Goal: Task Accomplishment & Management: Complete application form

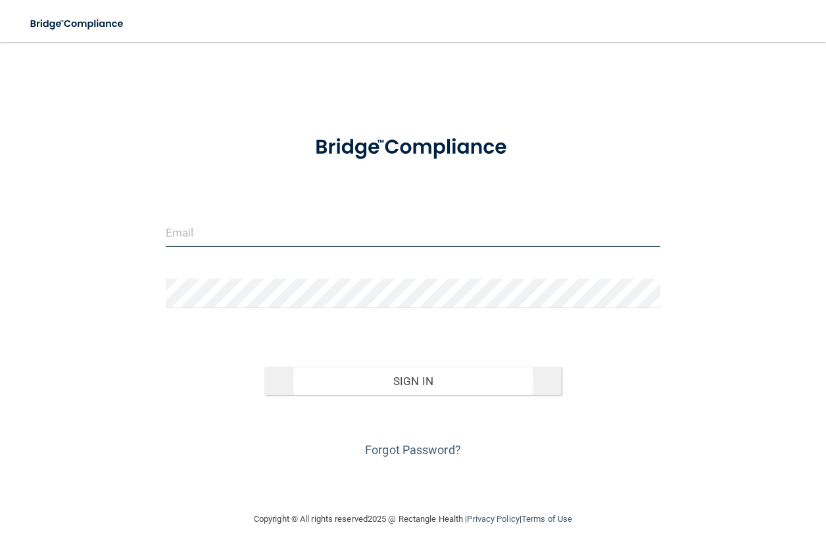
type input "[EMAIL_ADDRESS][DOMAIN_NAME]"
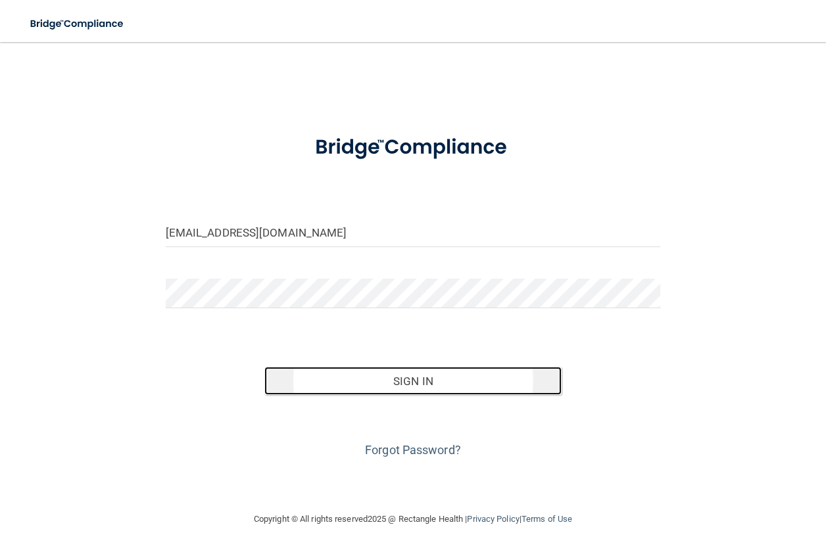
click at [416, 379] on button "Sign In" at bounding box center [412, 381] width 297 height 29
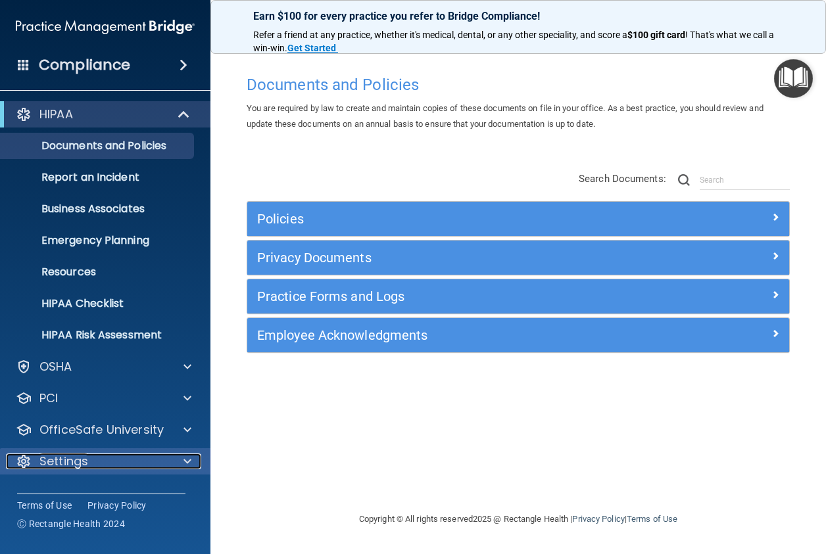
click at [183, 462] on span at bounding box center [187, 462] width 8 height 16
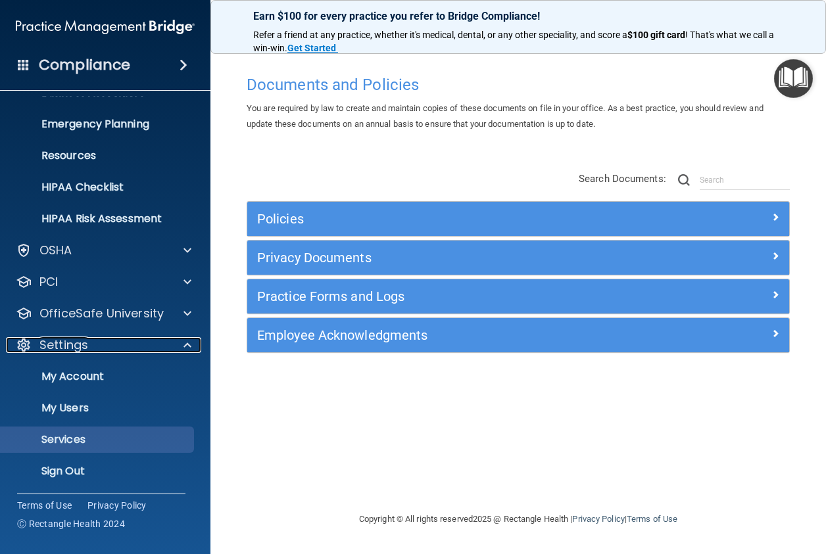
scroll to position [118, 0]
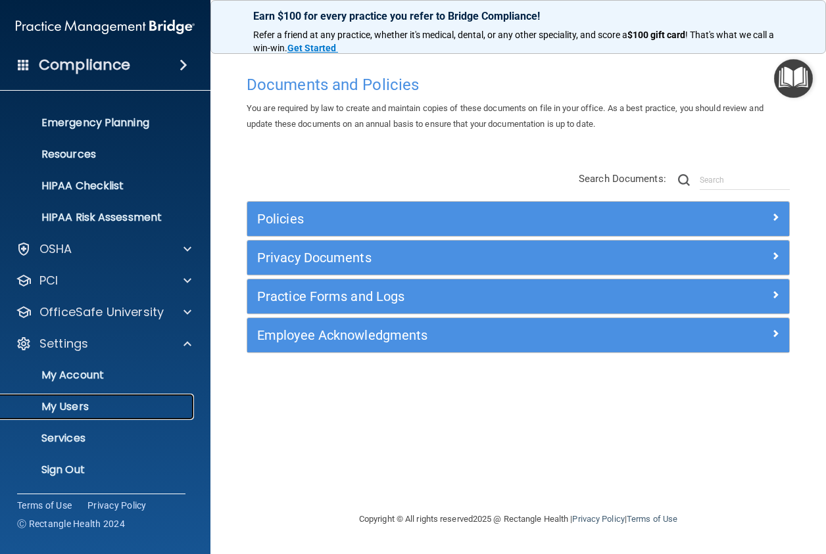
click at [96, 402] on p "My Users" at bounding box center [98, 406] width 179 height 13
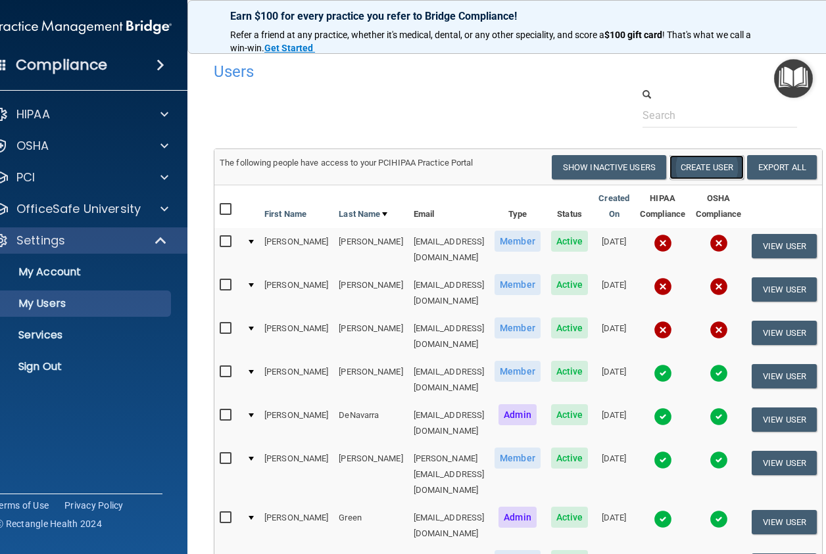
click at [696, 165] on button "Create User" at bounding box center [706, 167] width 74 height 24
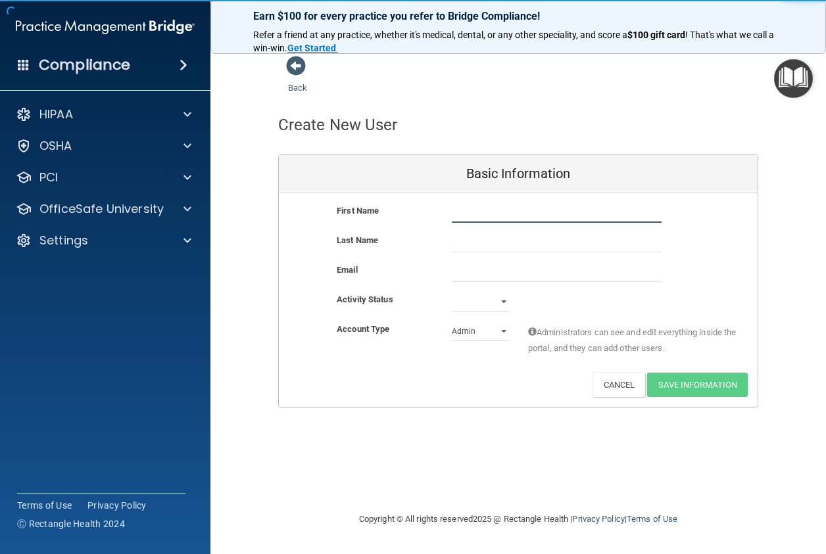
click at [542, 213] on input "text" at bounding box center [557, 213] width 210 height 20
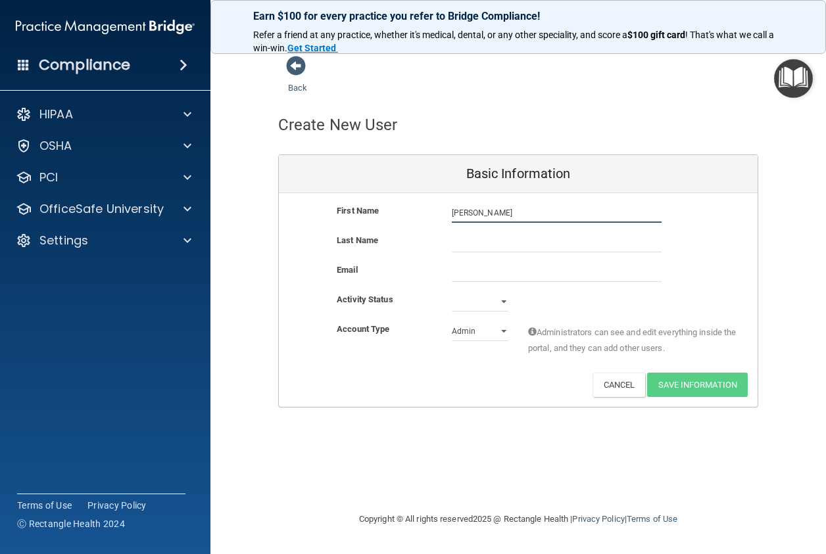
type input "[PERSON_NAME]"
type input "Brown"
click at [520, 270] on input "email" at bounding box center [557, 272] width 210 height 20
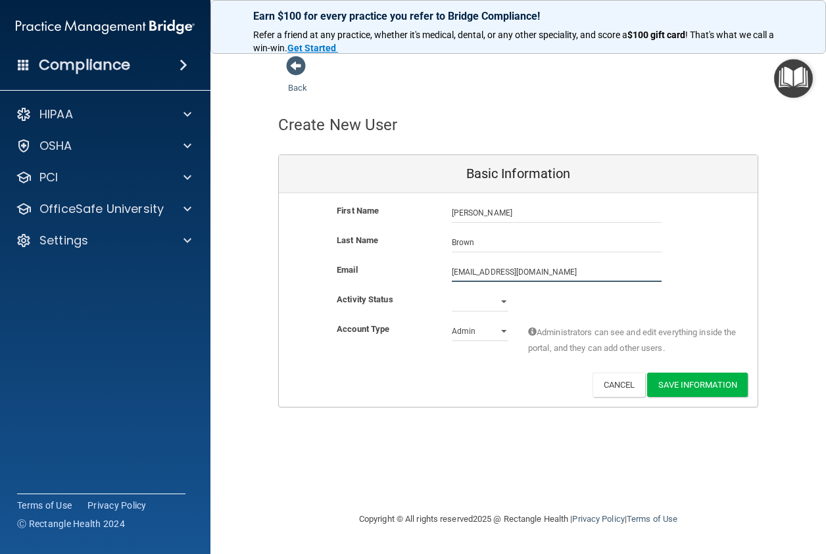
type input "[EMAIL_ADDRESS][DOMAIN_NAME]"
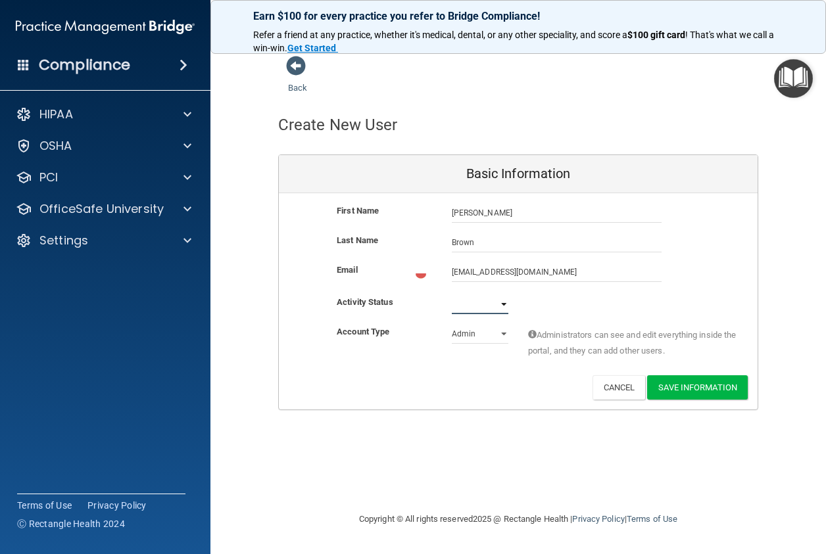
click at [504, 305] on select "Active Inactive" at bounding box center [480, 305] width 57 height 20
select select "active"
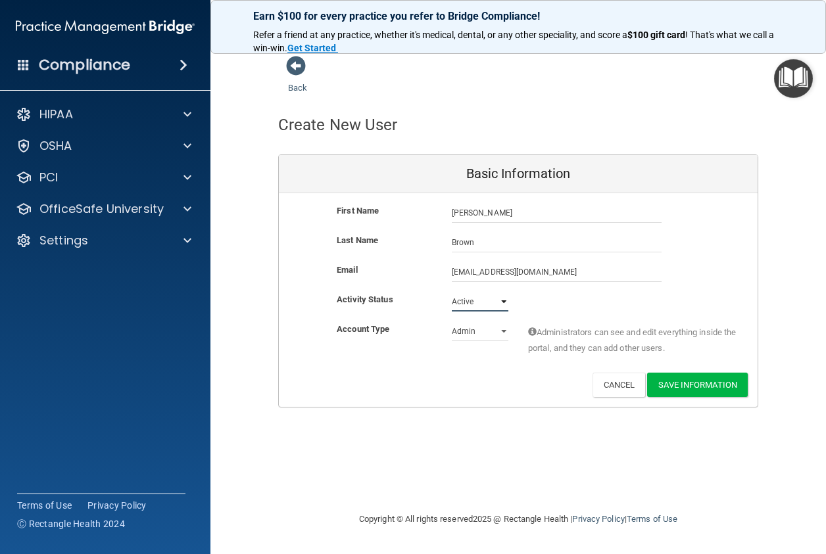
click at [452, 292] on select "Active Inactive" at bounding box center [480, 302] width 57 height 20
click at [505, 332] on select "Admin Member" at bounding box center [480, 331] width 57 height 20
select select "practice_member"
click at [452, 321] on select "Admin Member" at bounding box center [480, 331] width 57 height 20
click at [692, 379] on button "Save Information" at bounding box center [697, 385] width 101 height 24
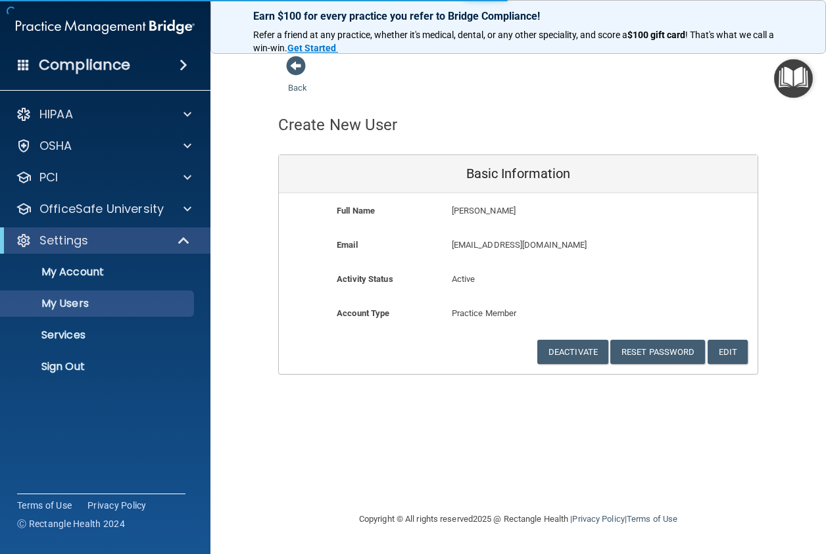
select select "20"
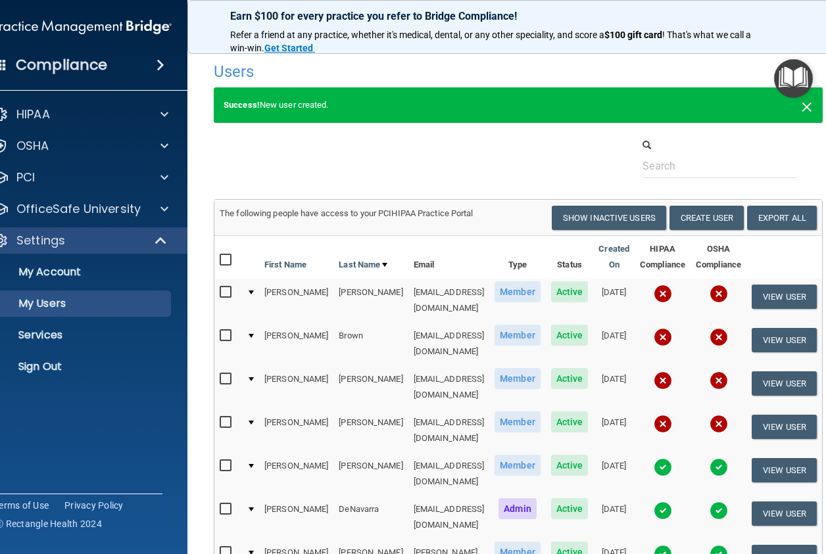
click at [809, 104] on span "×" at bounding box center [807, 105] width 12 height 26
select select "20"
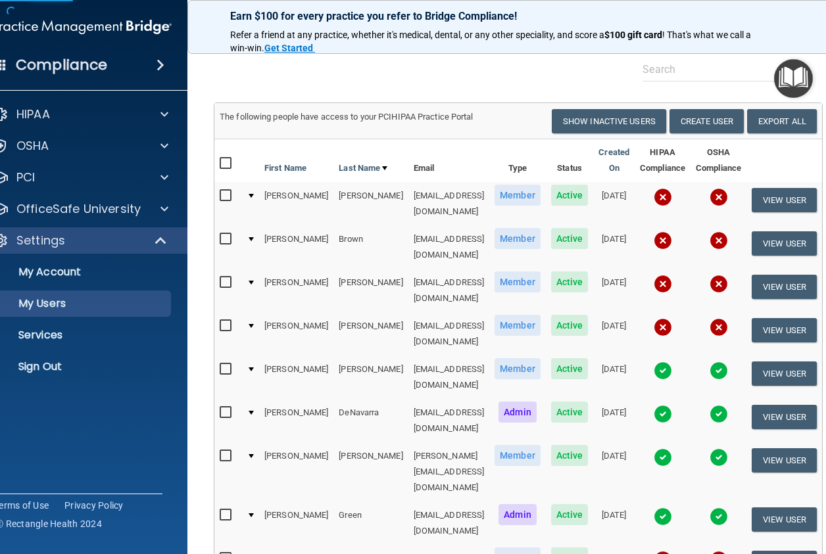
scroll to position [66, 0]
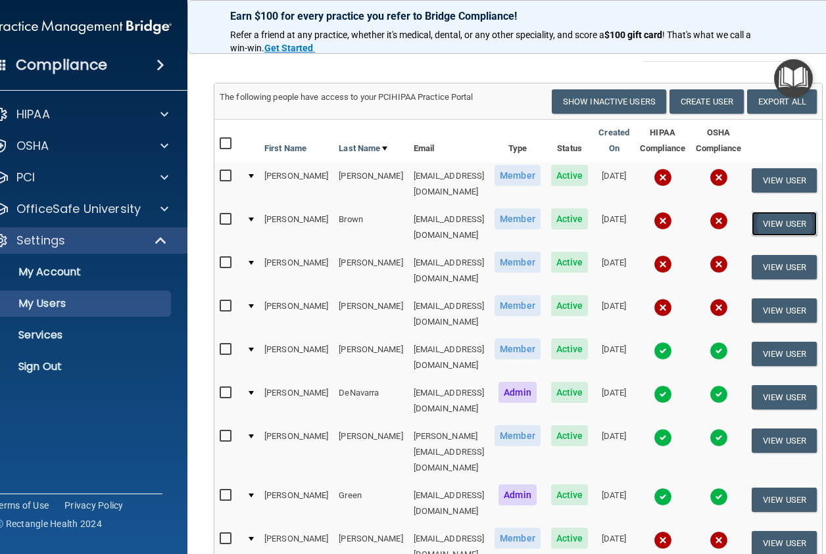
click at [781, 223] on button "View User" at bounding box center [783, 224] width 65 height 24
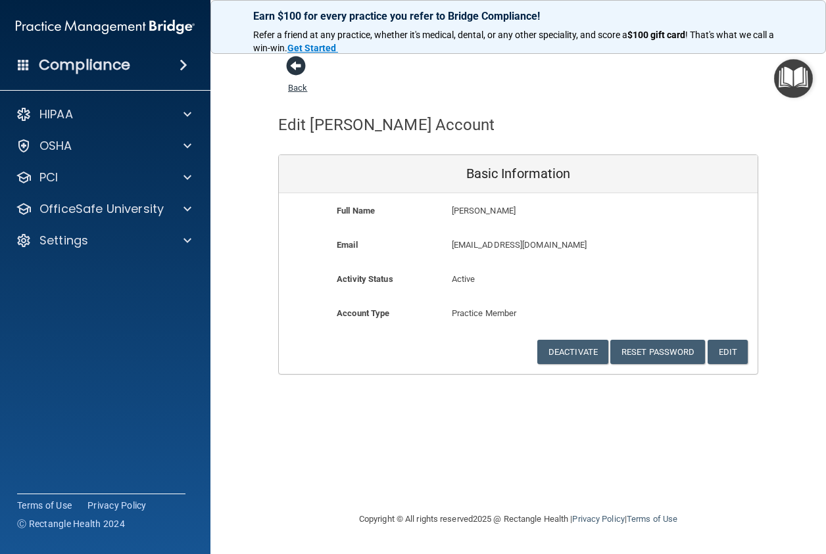
click at [301, 71] on span at bounding box center [296, 66] width 20 height 20
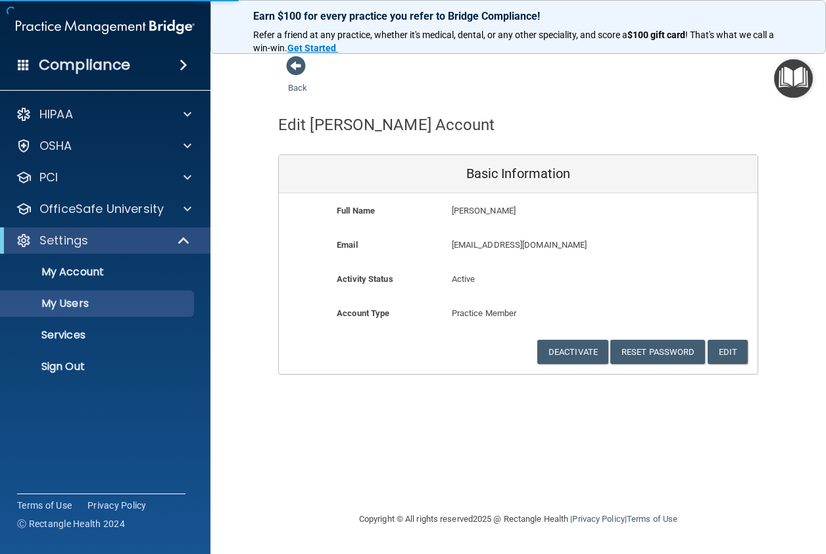
select select "20"
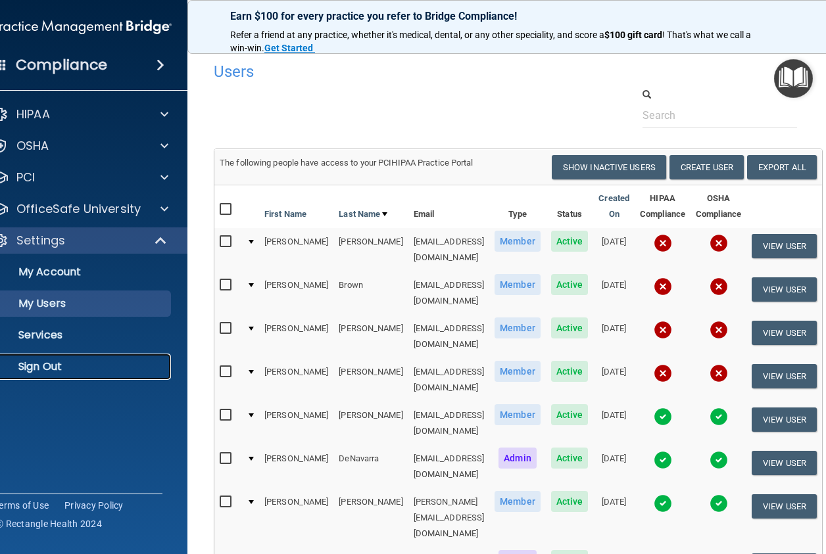
click at [38, 361] on p "Sign Out" at bounding box center [75, 366] width 179 height 13
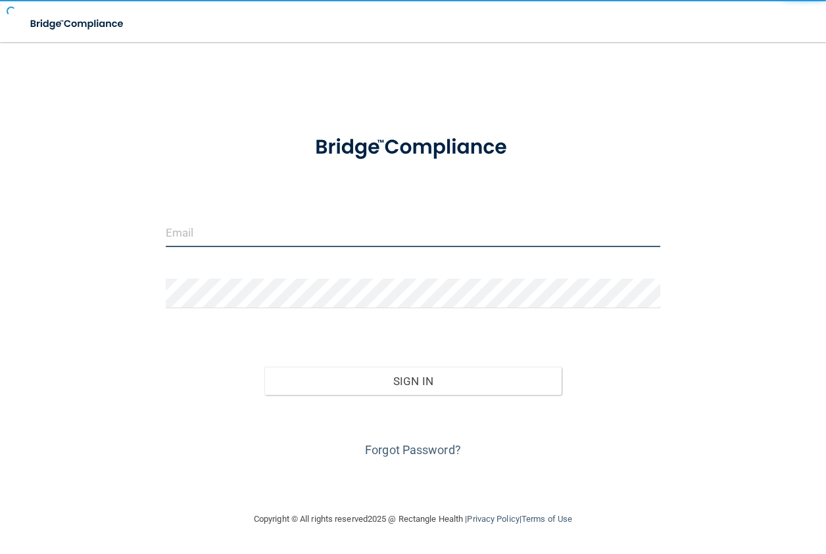
type input "[EMAIL_ADDRESS][DOMAIN_NAME]"
